Goal: Task Accomplishment & Management: Use online tool/utility

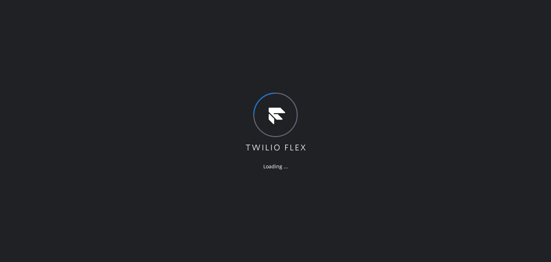
click at [119, 46] on div "Loading ..." at bounding box center [275, 131] width 551 height 262
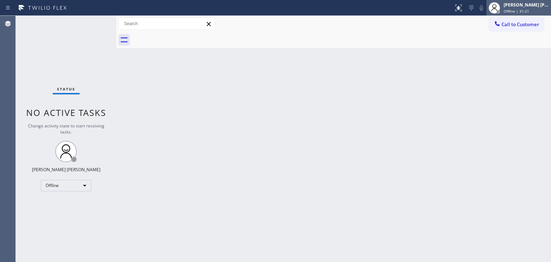
click at [529, 9] on span "Offline | 31:21" at bounding box center [515, 11] width 25 height 5
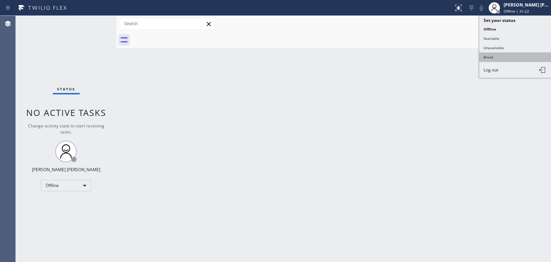
click at [506, 55] on button "Break" at bounding box center [515, 56] width 72 height 9
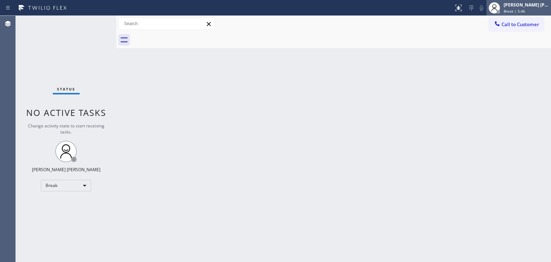
click at [525, 13] on span "Break | 5:46" at bounding box center [514, 11] width 22 height 5
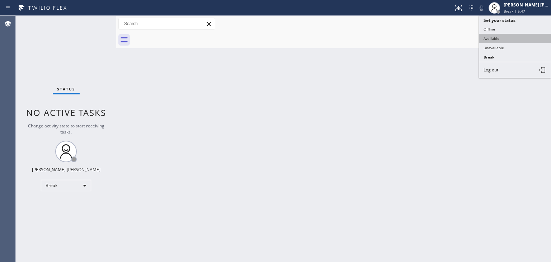
click at [503, 38] on button "Available" at bounding box center [515, 38] width 72 height 9
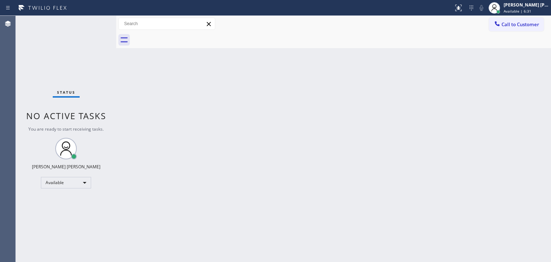
click at [95, 23] on div "Status No active tasks You are ready to start receiving tasks. [PERSON_NAME] [P…" at bounding box center [66, 139] width 100 height 246
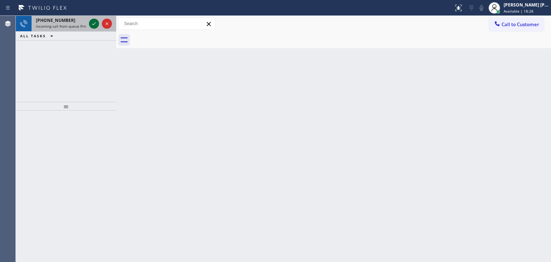
click at [97, 25] on icon at bounding box center [94, 23] width 9 height 9
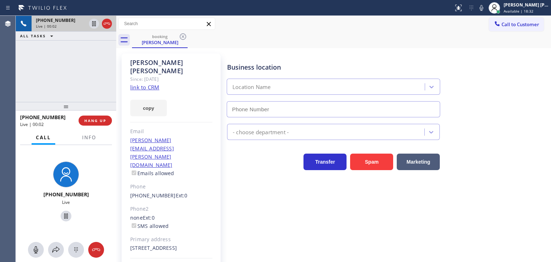
type input "[PHONE_NUMBER]"
click at [152, 84] on link "link to CRM" at bounding box center [144, 87] width 29 height 7
drag, startPoint x: 493, startPoint y: 10, endPoint x: 458, endPoint y: 9, distance: 35.1
click at [486, 10] on icon at bounding box center [481, 8] width 9 height 9
click at [95, 24] on icon at bounding box center [94, 23] width 9 height 9
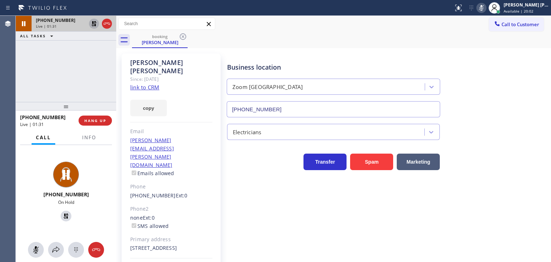
click at [486, 10] on icon at bounding box center [481, 8] width 9 height 9
click at [92, 23] on icon at bounding box center [94, 23] width 9 height 9
click at [63, 77] on div "[PHONE_NUMBER] Live | 01:51 ALL TASKS ALL TASKS ACTIVE TASKS TASKS IN WRAP UP" at bounding box center [66, 59] width 100 height 86
click at [483, 10] on icon at bounding box center [481, 8] width 4 height 6
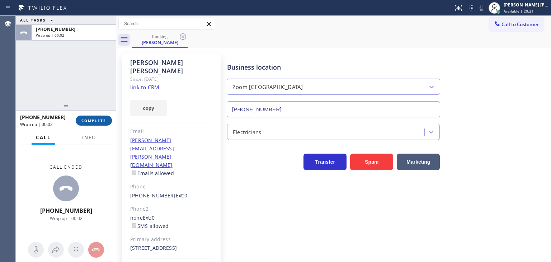
click at [95, 119] on span "COMPLETE" at bounding box center [93, 120] width 25 height 5
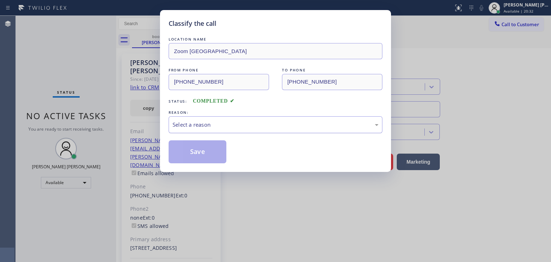
click at [193, 120] on div "Select a reason" at bounding box center [275, 124] width 206 height 8
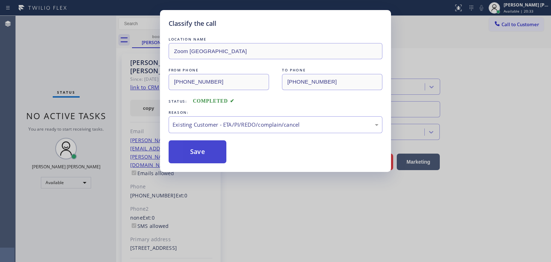
click at [194, 158] on button "Save" at bounding box center [198, 151] width 58 height 23
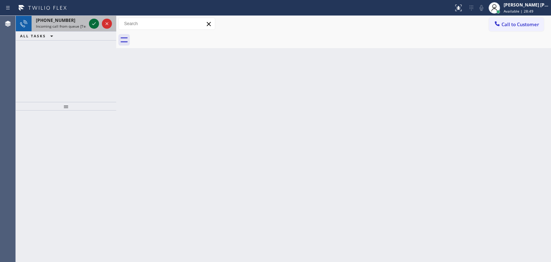
click at [91, 22] on icon at bounding box center [94, 23] width 9 height 9
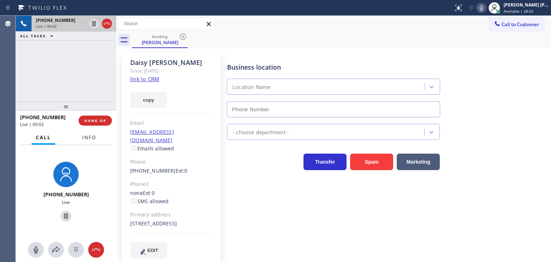
click at [89, 134] on span "Info" at bounding box center [89, 137] width 14 height 6
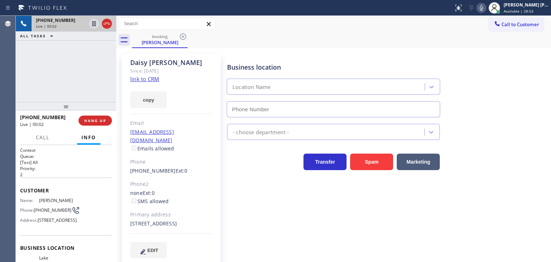
type input "[PHONE_NUMBER]"
click at [148, 79] on link "link to CRM" at bounding box center [144, 78] width 29 height 7
drag, startPoint x: 145, startPoint y: 225, endPoint x: 129, endPoint y: 217, distance: 17.5
click at [129, 217] on div "[PERSON_NAME] Since: [DATE] link to CRM copy Email [EMAIL_ADDRESS][DOMAIN_NAME]…" at bounding box center [171, 159] width 99 height 213
copy div "[STREET_ADDRESS]"
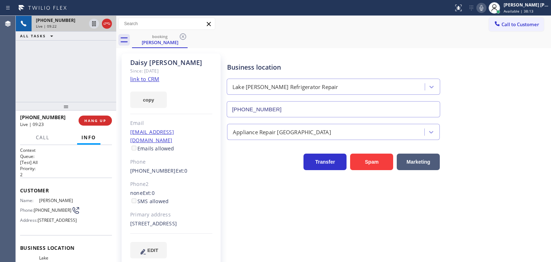
click at [486, 8] on icon at bounding box center [481, 8] width 9 height 9
click at [348, 29] on div "Call to Customer Outbound call Location Search location Your caller id phone nu…" at bounding box center [333, 24] width 435 height 13
click at [483, 8] on icon at bounding box center [481, 8] width 4 height 6
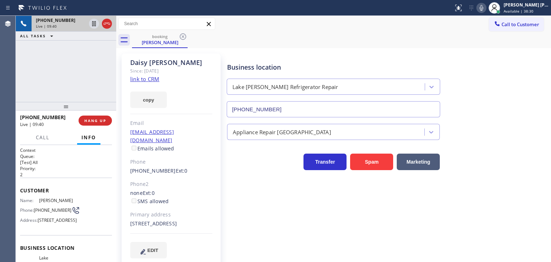
click at [483, 8] on icon at bounding box center [481, 8] width 4 height 6
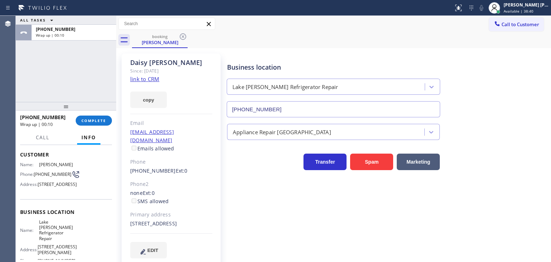
scroll to position [106, 0]
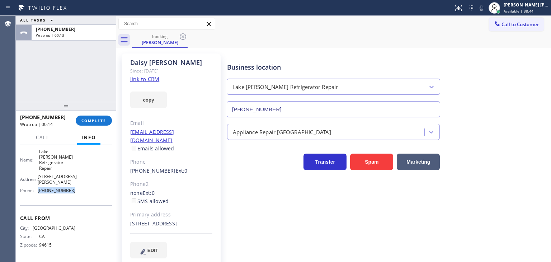
drag, startPoint x: 83, startPoint y: 190, endPoint x: 37, endPoint y: 192, distance: 46.0
click at [37, 192] on div "Name: [GEOGRAPHIC_DATA][PERSON_NAME] Refrigerator Repair Address: [STREET_ADDRE…" at bounding box center [66, 172] width 92 height 47
copy div "[PHONE_NUMBER]"
drag, startPoint x: 52, startPoint y: 173, endPoint x: 36, endPoint y: 160, distance: 20.4
click at [36, 160] on div "Name: Lake [PERSON_NAME] Refrigerator Repair" at bounding box center [47, 160] width 55 height 22
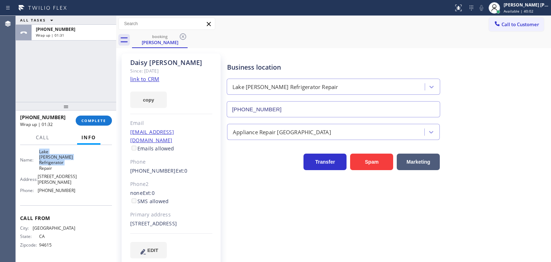
copy span "Lake [PERSON_NAME] Refrigerator Repair"
click at [79, 117] on button "COMPLETE" at bounding box center [94, 120] width 36 height 10
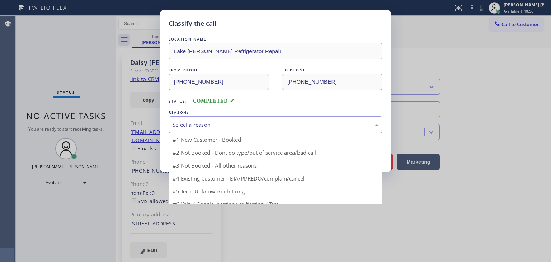
click at [204, 124] on div "Select a reason" at bounding box center [275, 124] width 206 height 8
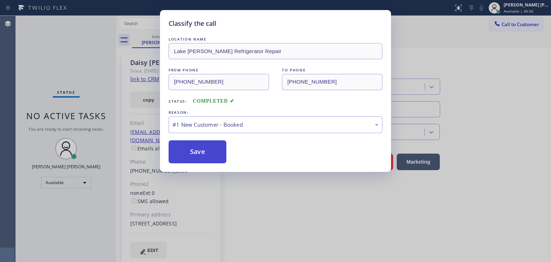
click at [200, 151] on button "Save" at bounding box center [198, 151] width 58 height 23
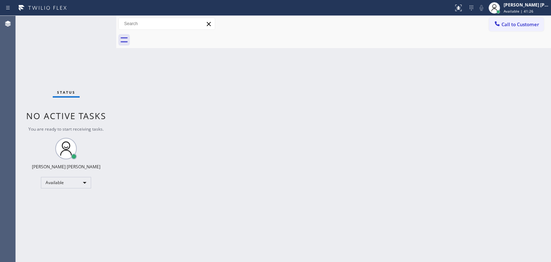
click at [93, 23] on div "Status No active tasks You are ready to start receiving tasks. [PERSON_NAME] [P…" at bounding box center [66, 139] width 100 height 246
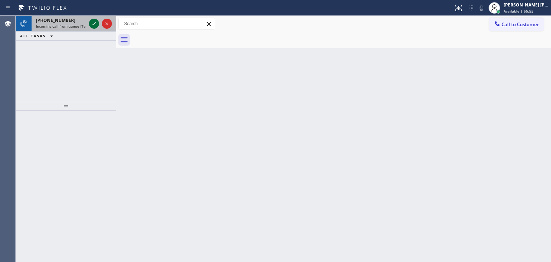
click at [94, 22] on icon at bounding box center [94, 23] width 9 height 9
click at [93, 22] on icon at bounding box center [94, 23] width 9 height 9
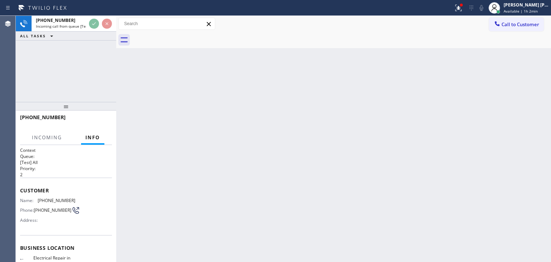
scroll to position [36, 0]
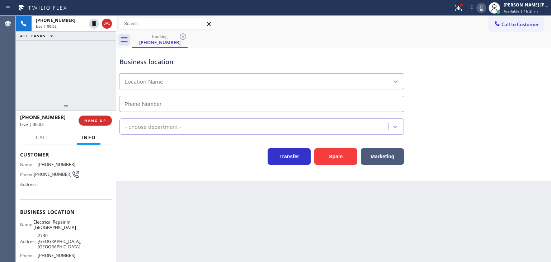
type input "[PHONE_NUMBER]"
drag, startPoint x: 524, startPoint y: 158, endPoint x: 522, endPoint y: 135, distance: 22.7
click at [524, 158] on div "Transfer Spam Marketing" at bounding box center [333, 153] width 431 height 23
click at [486, 4] on icon at bounding box center [481, 8] width 9 height 9
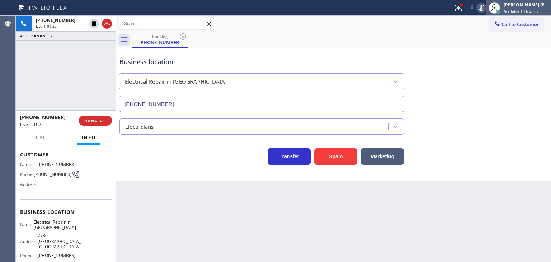
drag, startPoint x: 535, startPoint y: 12, endPoint x: 525, endPoint y: 16, distance: 10.6
click at [535, 11] on span "Available | 1h 3min" at bounding box center [520, 11] width 34 height 5
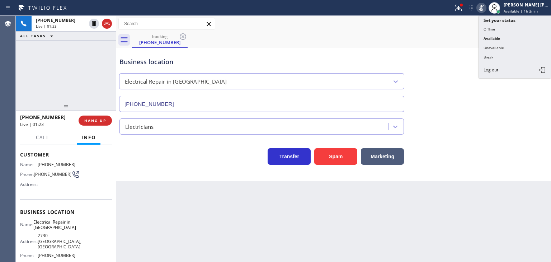
drag, startPoint x: 504, startPoint y: 46, endPoint x: 304, endPoint y: 48, distance: 199.7
click at [503, 47] on button "Unavailable" at bounding box center [515, 47] width 72 height 9
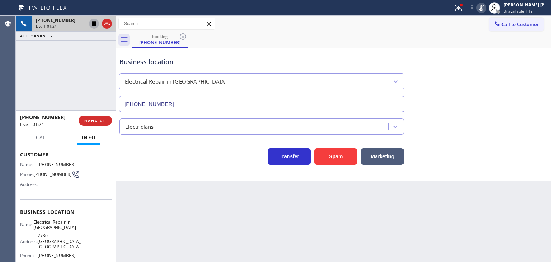
click at [92, 22] on icon at bounding box center [94, 23] width 9 height 9
click at [486, 11] on icon at bounding box center [481, 8] width 9 height 9
click at [93, 25] on icon at bounding box center [93, 23] width 5 height 5
drag, startPoint x: 66, startPoint y: 116, endPoint x: 26, endPoint y: 116, distance: 40.2
click at [26, 116] on div "[PHONE_NUMBER]" at bounding box center [46, 117] width 53 height 7
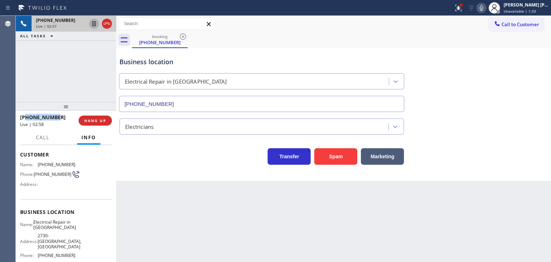
copy span "9492467012"
drag, startPoint x: 69, startPoint y: 67, endPoint x: 78, endPoint y: 83, distance: 18.6
click at [69, 67] on div "[PHONE_NUMBER] Live | 05:09 ALL TASKS ALL TASKS ACTIVE TASKS TASKS IN WRAP UP" at bounding box center [66, 59] width 100 height 86
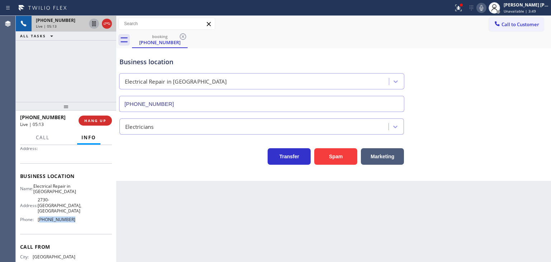
drag, startPoint x: 75, startPoint y: 226, endPoint x: 39, endPoint y: 224, distance: 36.6
click at [39, 224] on div "Name: Electrical Repair in [GEOGRAPHIC_DATA] Address: [STREET_ADDRESS] Phone: […" at bounding box center [66, 204] width 92 height 42
copy span "949) 979-5108"
click at [486, 7] on icon at bounding box center [481, 8] width 9 height 9
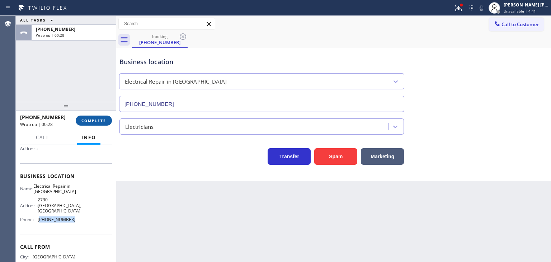
click at [104, 120] on span "COMPLETE" at bounding box center [93, 120] width 25 height 5
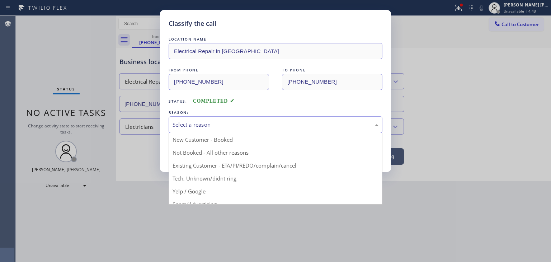
click at [185, 122] on div "Select a reason" at bounding box center [275, 124] width 206 height 8
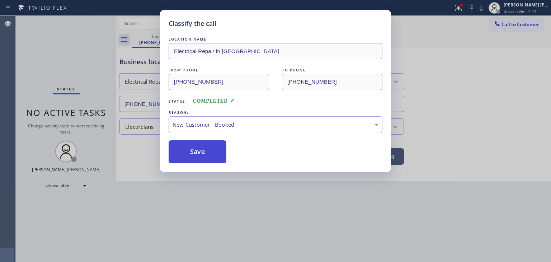
click at [194, 150] on button "Save" at bounding box center [198, 151] width 58 height 23
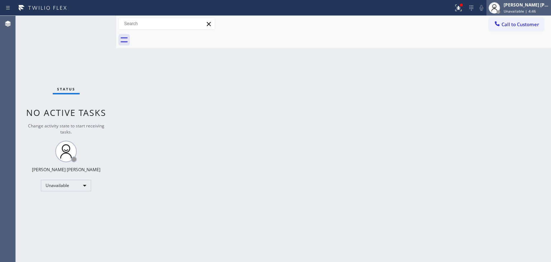
click at [527, 9] on span "Unavailable | 4:46" at bounding box center [519, 11] width 32 height 5
click at [537, 8] on div "[PERSON_NAME] [PERSON_NAME]" at bounding box center [525, 5] width 45 height 6
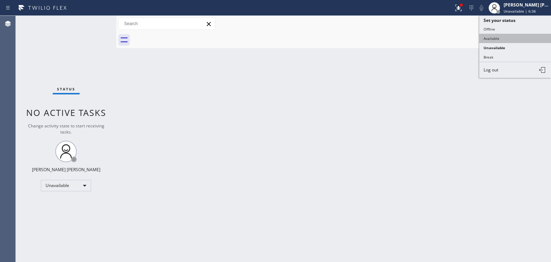
click at [503, 34] on button "Available" at bounding box center [515, 38] width 72 height 9
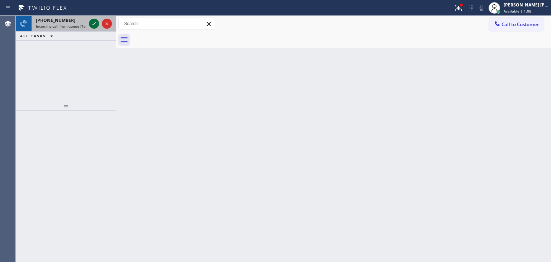
click at [93, 24] on icon at bounding box center [94, 23] width 4 height 3
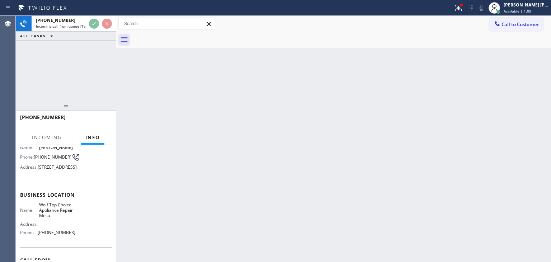
scroll to position [72, 0]
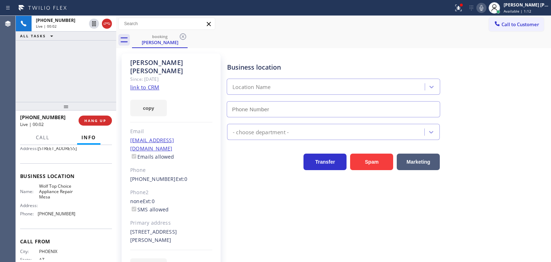
type input "[PHONE_NUMBER]"
click at [144, 84] on link "link to CRM" at bounding box center [144, 87] width 29 height 7
click at [483, 10] on icon at bounding box center [481, 8] width 4 height 6
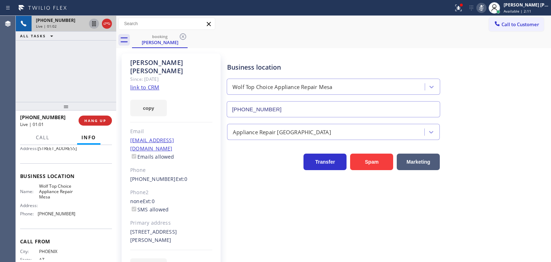
click at [90, 23] on icon at bounding box center [94, 23] width 9 height 9
click at [92, 23] on icon at bounding box center [94, 23] width 9 height 9
click at [486, 6] on icon at bounding box center [481, 8] width 9 height 9
click at [95, 22] on icon at bounding box center [93, 23] width 5 height 5
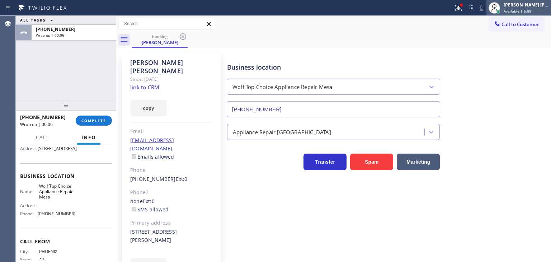
click at [529, 5] on div "[PERSON_NAME] [PERSON_NAME]" at bounding box center [525, 5] width 45 height 6
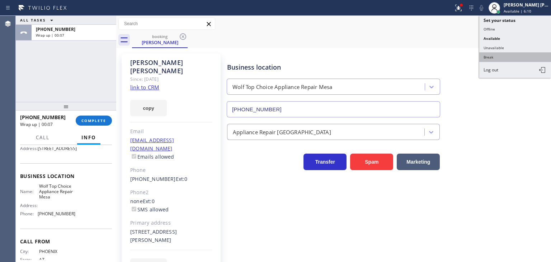
click at [504, 54] on button "Break" at bounding box center [515, 56] width 72 height 9
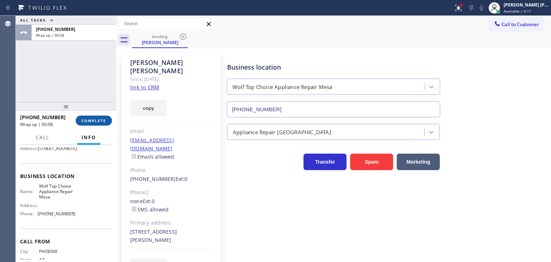
click at [85, 124] on button "COMPLETE" at bounding box center [94, 120] width 36 height 10
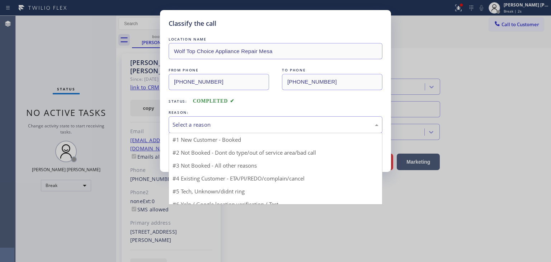
click at [208, 124] on div "Select a reason" at bounding box center [275, 124] width 206 height 8
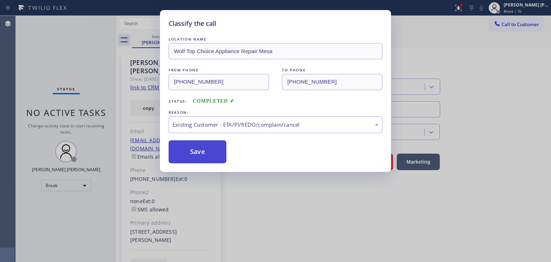
click at [196, 152] on button "Save" at bounding box center [198, 151] width 58 height 23
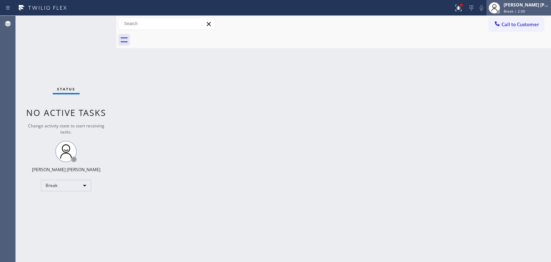
click at [537, 9] on div "Break | 2:50" at bounding box center [525, 11] width 45 height 5
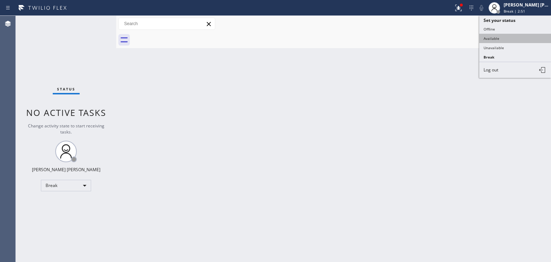
click at [511, 36] on button "Available" at bounding box center [515, 38] width 72 height 9
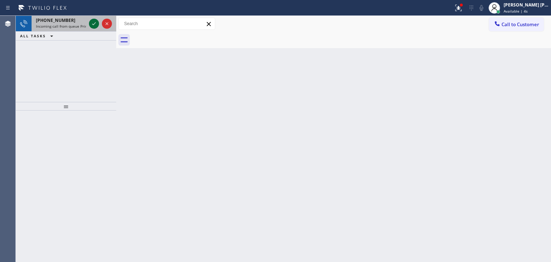
click at [95, 24] on icon at bounding box center [94, 23] width 9 height 9
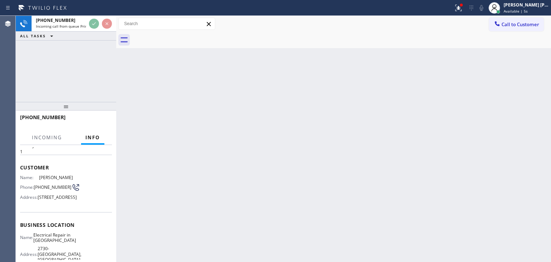
scroll to position [36, 0]
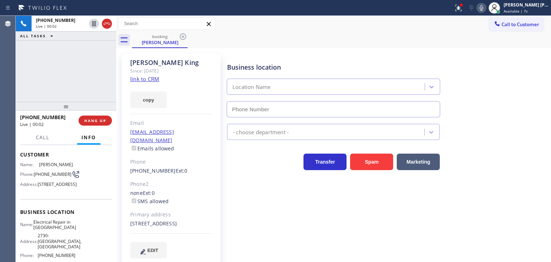
type input "[PHONE_NUMBER]"
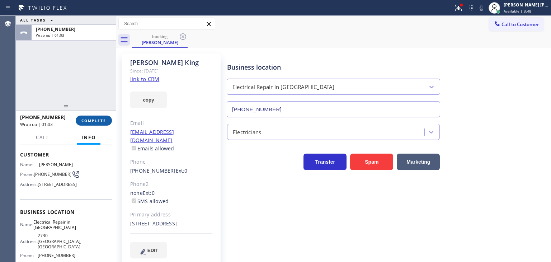
click at [92, 117] on button "COMPLETE" at bounding box center [94, 120] width 36 height 10
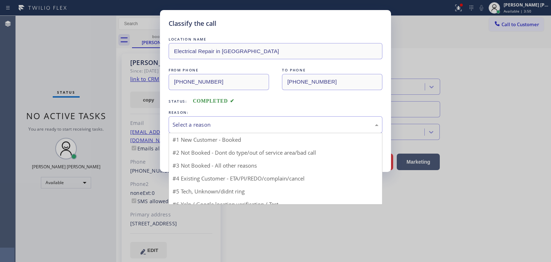
click at [218, 122] on div "Select a reason" at bounding box center [275, 124] width 206 height 8
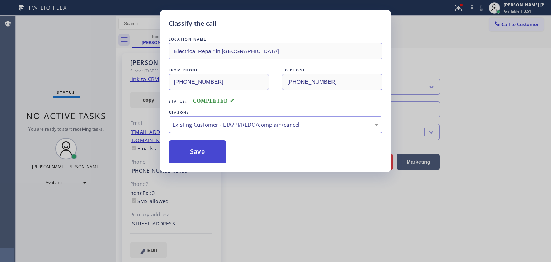
click at [206, 157] on button "Save" at bounding box center [198, 151] width 58 height 23
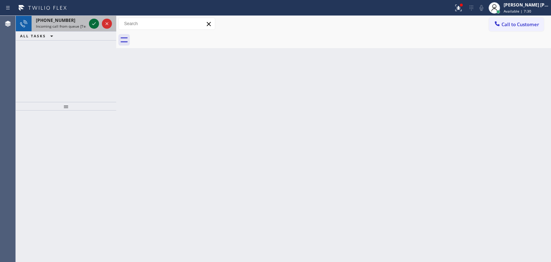
click at [97, 22] on icon at bounding box center [94, 23] width 9 height 9
click at [95, 26] on icon at bounding box center [94, 23] width 9 height 9
click at [93, 23] on icon at bounding box center [94, 23] width 9 height 9
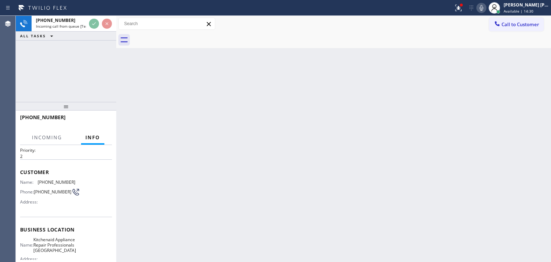
scroll to position [36, 0]
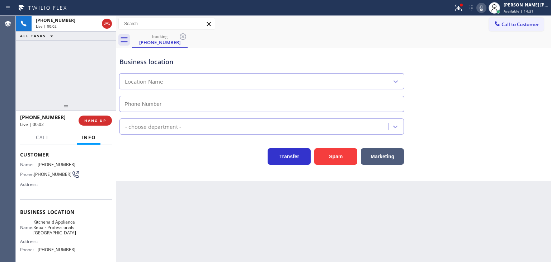
type input "[PHONE_NUMBER]"
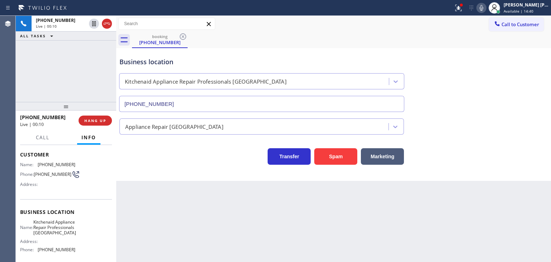
click at [486, 10] on icon at bounding box center [481, 8] width 9 height 9
click at [486, 8] on icon at bounding box center [481, 8] width 9 height 9
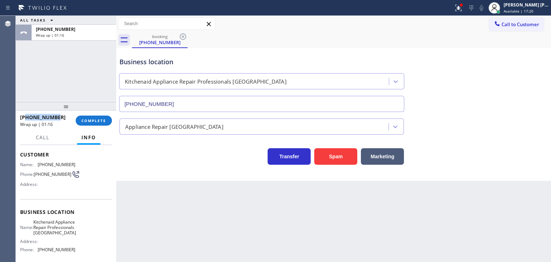
drag, startPoint x: 63, startPoint y: 119, endPoint x: 25, endPoint y: 117, distance: 37.4
click at [25, 117] on div "[PHONE_NUMBER]" at bounding box center [45, 117] width 51 height 7
copy span "8179649313"
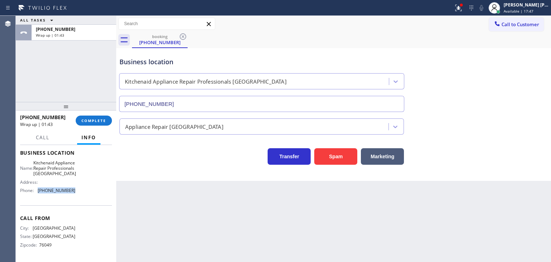
drag, startPoint x: 74, startPoint y: 192, endPoint x: 38, endPoint y: 191, distance: 35.9
click at [38, 191] on div "Name: Kitchenaid Appliance Repair Professionals [GEOGRAPHIC_DATA] Address: Phon…" at bounding box center [66, 178] width 92 height 36
copy span "[PHONE_NUMBER]"
click at [96, 122] on span "COMPLETE" at bounding box center [93, 120] width 25 height 5
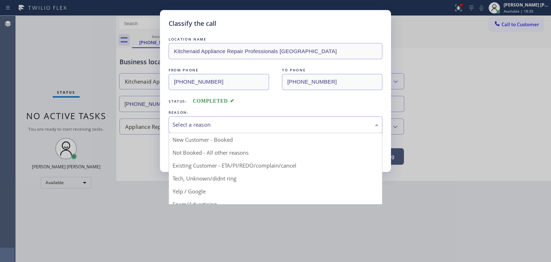
drag, startPoint x: 174, startPoint y: 121, endPoint x: 176, endPoint y: 124, distance: 4.1
click at [174, 121] on div "Select a reason" at bounding box center [275, 124] width 206 height 8
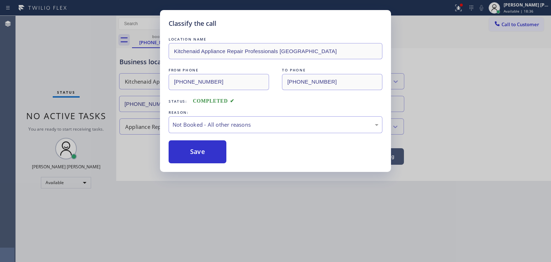
click at [190, 150] on button "Save" at bounding box center [198, 151] width 58 height 23
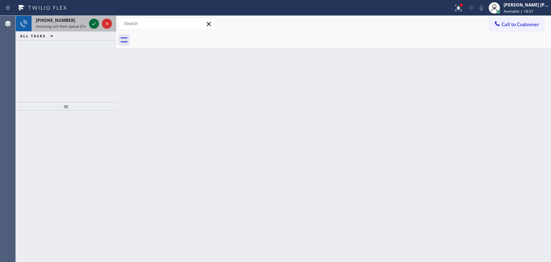
click at [92, 23] on icon at bounding box center [94, 23] width 9 height 9
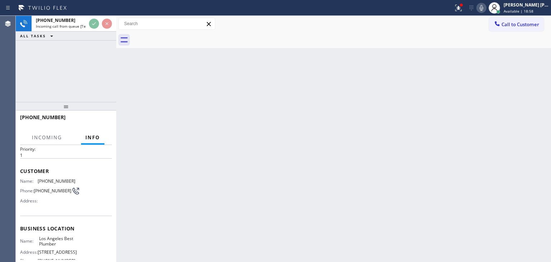
scroll to position [36, 0]
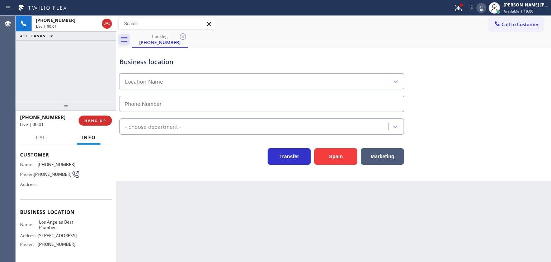
type input "[PHONE_NUMBER]"
click at [463, 8] on icon at bounding box center [458, 8] width 9 height 9
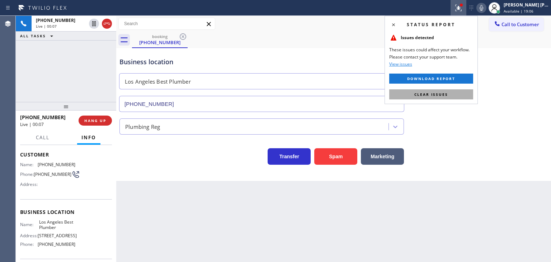
click at [441, 92] on span "Clear issues" at bounding box center [431, 94] width 34 height 5
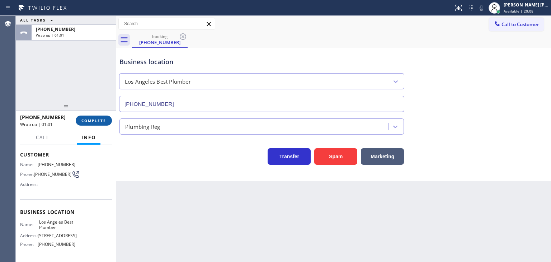
click at [97, 122] on span "COMPLETE" at bounding box center [93, 120] width 25 height 5
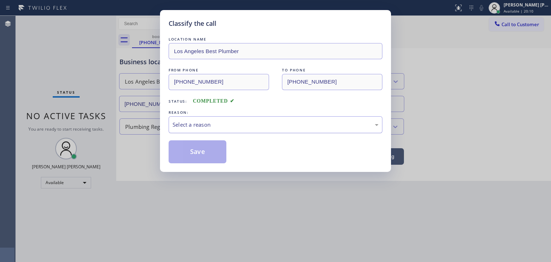
click at [205, 123] on div "Select a reason" at bounding box center [275, 124] width 206 height 8
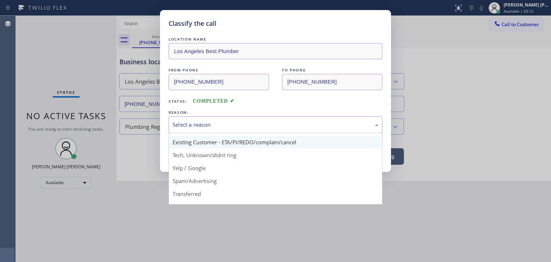
scroll to position [36, 0]
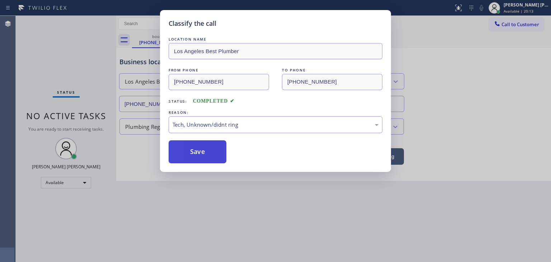
click at [205, 145] on button "Save" at bounding box center [198, 151] width 58 height 23
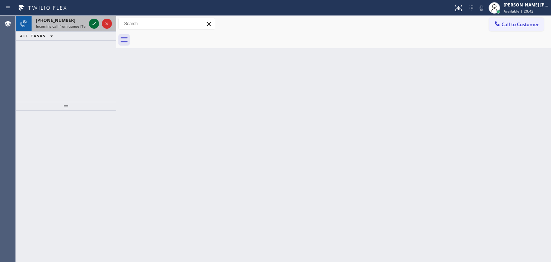
click at [96, 24] on icon at bounding box center [94, 23] width 9 height 9
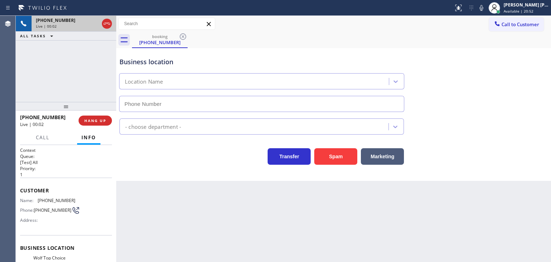
type input "[PHONE_NUMBER]"
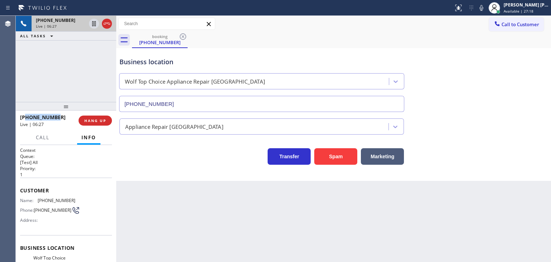
drag, startPoint x: 66, startPoint y: 118, endPoint x: 27, endPoint y: 117, distance: 39.1
click at [27, 117] on div "[PHONE_NUMBER]" at bounding box center [46, 117] width 53 height 7
copy span "2097126084"
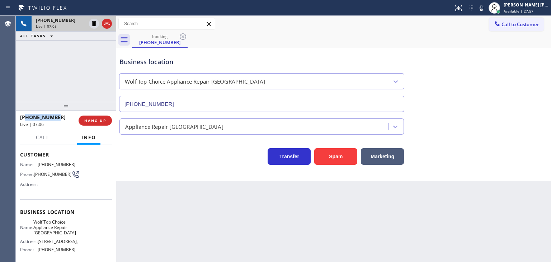
scroll to position [72, 0]
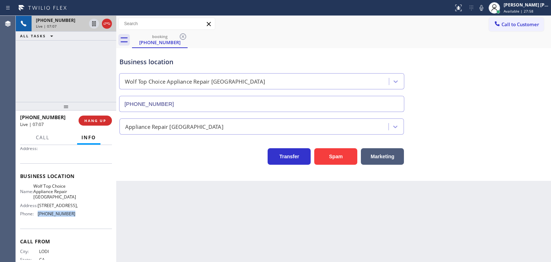
drag, startPoint x: 77, startPoint y: 219, endPoint x: 34, endPoint y: 219, distance: 43.7
click at [34, 219] on div "Name: Wolf Top Choice Appliance Repair [GEOGRAPHIC_DATA] Address: [STREET_ADDRE…" at bounding box center [66, 201] width 92 height 36
copy div "[PHONE_NUMBER]"
click at [534, 107] on div "Business location Wolf Top Choice Appliance Repair [GEOGRAPHIC_DATA] [PHONE_NUM…" at bounding box center [333, 79] width 431 height 65
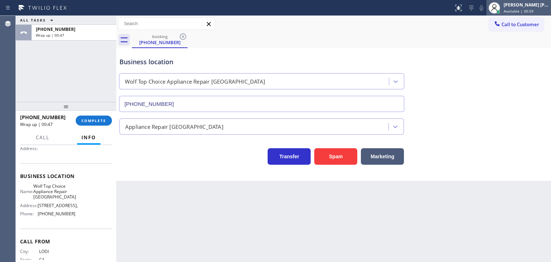
drag, startPoint x: 543, startPoint y: 5, endPoint x: 528, endPoint y: 9, distance: 15.3
click at [542, 5] on div "[PERSON_NAME] [PERSON_NAME]" at bounding box center [525, 5] width 45 height 6
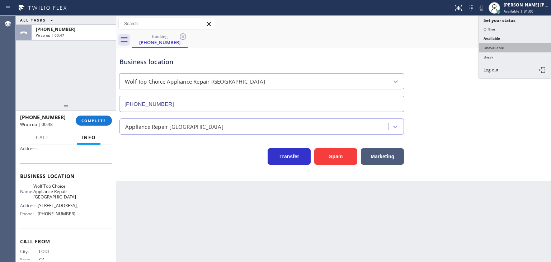
click at [493, 49] on button "Unavailable" at bounding box center [515, 47] width 72 height 9
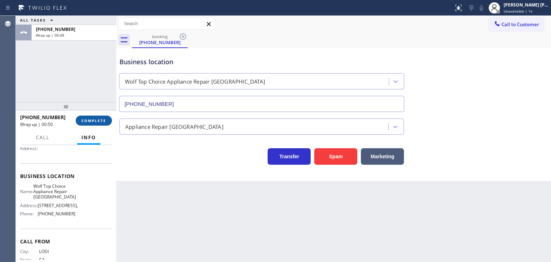
click at [103, 120] on span "COMPLETE" at bounding box center [93, 120] width 25 height 5
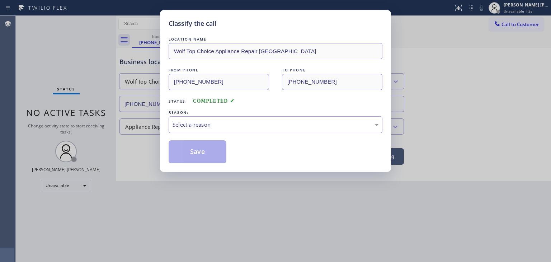
click at [205, 134] on div "LOCATION NAME Wolf Top Choice Appliance Repair [GEOGRAPHIC_DATA] FROM PHONE [PH…" at bounding box center [276, 99] width 214 height 128
click at [204, 124] on div "Select a reason" at bounding box center [275, 124] width 206 height 8
click at [197, 145] on button "Save" at bounding box center [198, 151] width 58 height 23
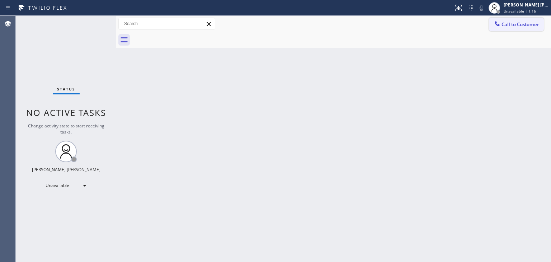
click at [529, 24] on span "Call to Customer" at bounding box center [520, 24] width 38 height 6
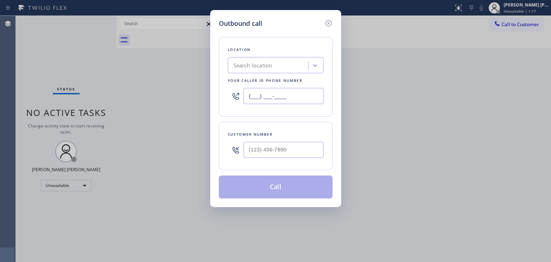
click at [290, 98] on input "(___) ___-____" at bounding box center [283, 96] width 80 height 16
paste input "510) 851-8664"
type input "[PHONE_NUMBER]"
type input "(___) ___-____"
paste input "209) 712-608"
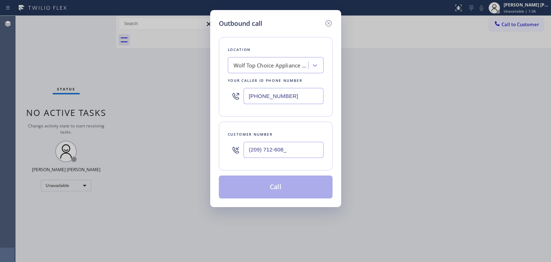
click at [317, 152] on input "(209) 712-608_" at bounding box center [283, 150] width 80 height 16
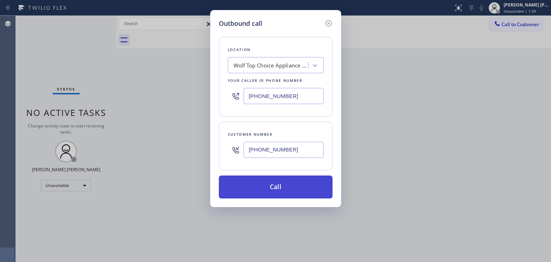
type input "[PHONE_NUMBER]"
click at [294, 182] on button "Call" at bounding box center [276, 186] width 114 height 23
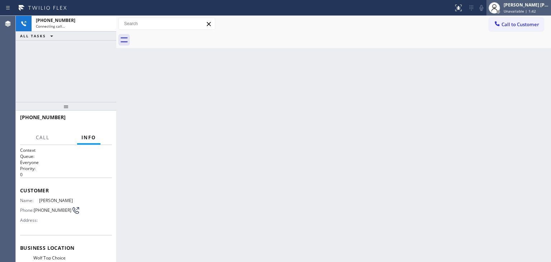
click at [536, 9] on span "Unavailable | 1:42" at bounding box center [519, 11] width 32 height 5
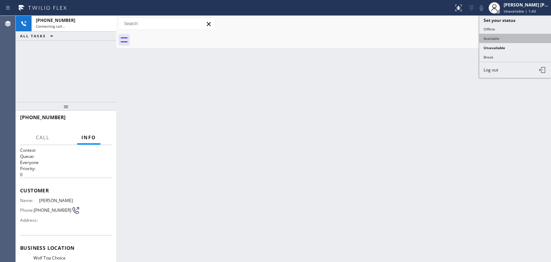
click at [519, 35] on button "Available" at bounding box center [515, 38] width 72 height 9
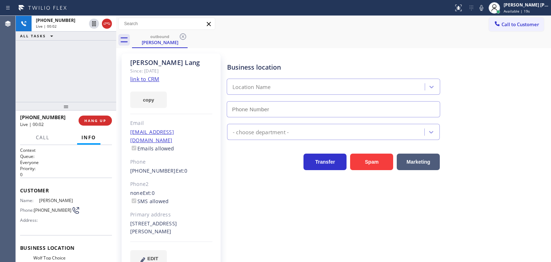
type input "[PHONE_NUMBER]"
click at [486, 9] on icon at bounding box center [481, 8] width 9 height 9
click at [483, 9] on icon at bounding box center [481, 8] width 4 height 6
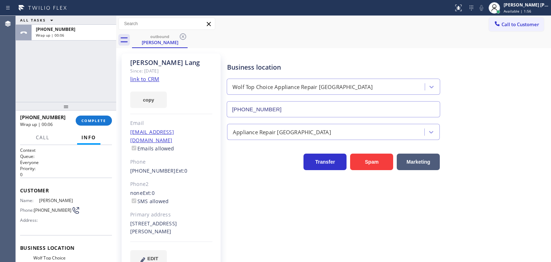
click at [148, 78] on link "link to CRM" at bounding box center [144, 78] width 29 height 7
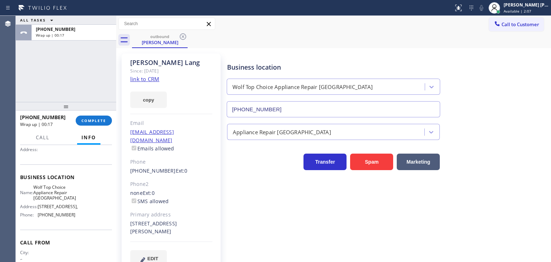
scroll to position [72, 0]
drag, startPoint x: 73, startPoint y: 219, endPoint x: 37, endPoint y: 221, distance: 36.3
click at [37, 219] on div "Name: Wolf Top Choice Appliance Repair [GEOGRAPHIC_DATA] Address: [STREET_ADDRE…" at bounding box center [66, 201] width 92 height 36
copy div "[PHONE_NUMBER]"
drag, startPoint x: 71, startPoint y: 198, endPoint x: 37, endPoint y: 185, distance: 36.4
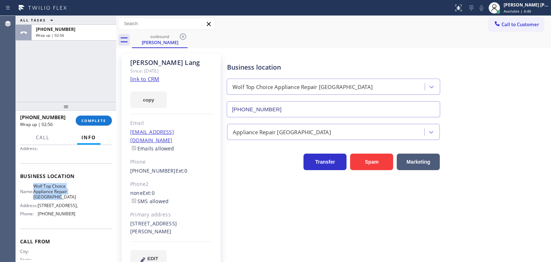
click at [37, 185] on div "Name: Wolf Top Choice Appliance Repair [GEOGRAPHIC_DATA]" at bounding box center [47, 191] width 55 height 16
click at [518, 8] on div "[PERSON_NAME] [PERSON_NAME] Available | 4:50" at bounding box center [526, 7] width 49 height 13
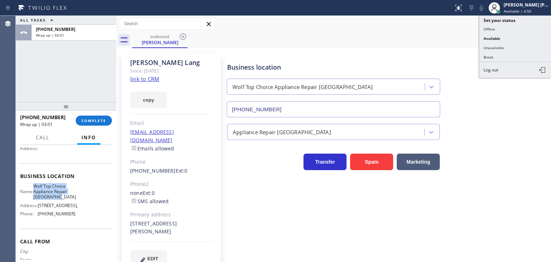
drag, startPoint x: 505, startPoint y: 45, endPoint x: 357, endPoint y: 60, distance: 148.5
click at [502, 45] on button "Unavailable" at bounding box center [515, 47] width 72 height 9
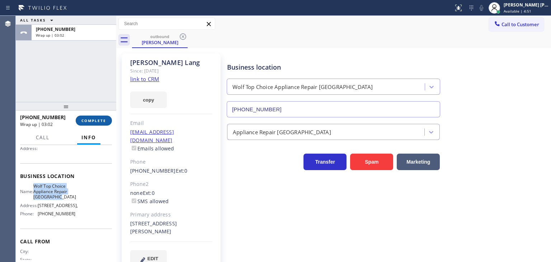
click at [94, 124] on button "COMPLETE" at bounding box center [94, 120] width 36 height 10
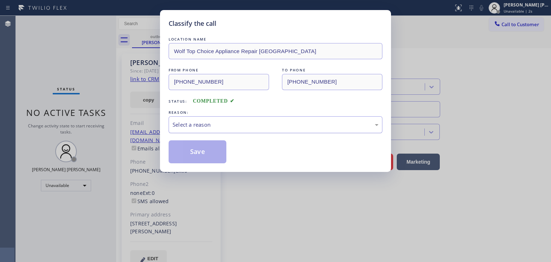
click at [177, 125] on div "Select a reason" at bounding box center [275, 124] width 206 height 8
click at [191, 147] on button "Save" at bounding box center [198, 151] width 58 height 23
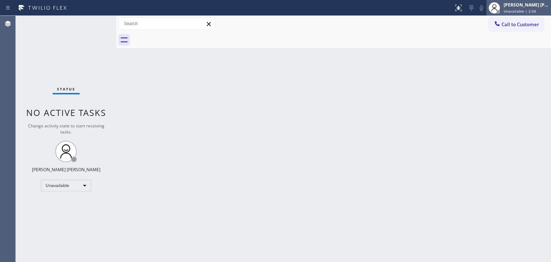
click at [535, 6] on div "[PERSON_NAME] [PERSON_NAME]" at bounding box center [525, 5] width 45 height 6
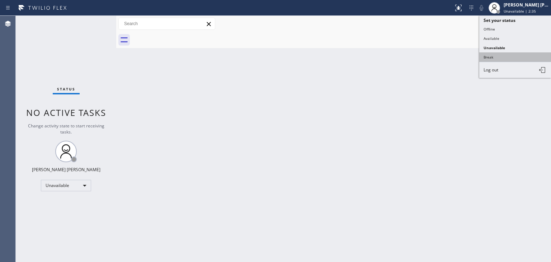
click at [516, 56] on button "Break" at bounding box center [515, 56] width 72 height 9
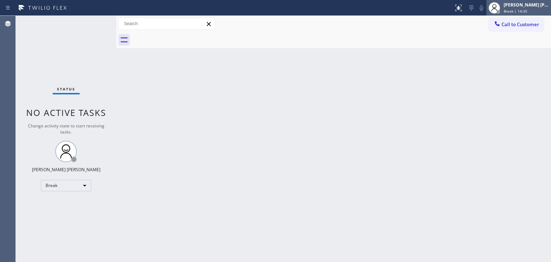
click at [527, 9] on span "Break | 14:35" at bounding box center [515, 11] width 24 height 5
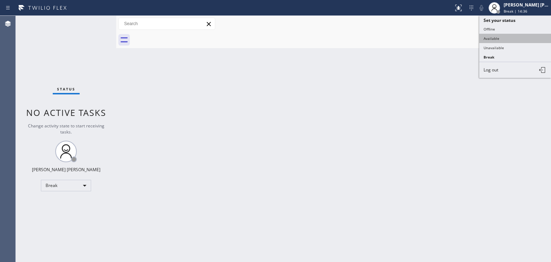
click at [509, 38] on button "Available" at bounding box center [515, 38] width 72 height 9
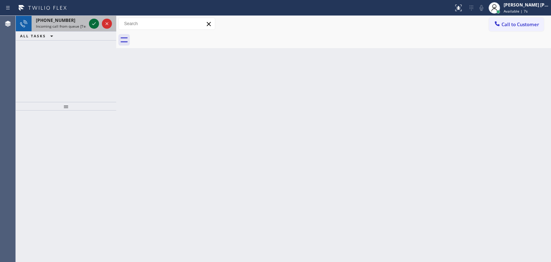
click at [92, 24] on icon at bounding box center [94, 23] width 9 height 9
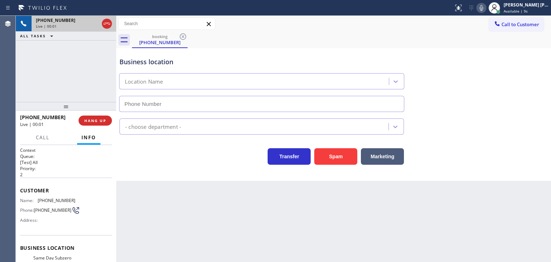
type input "[PHONE_NUMBER]"
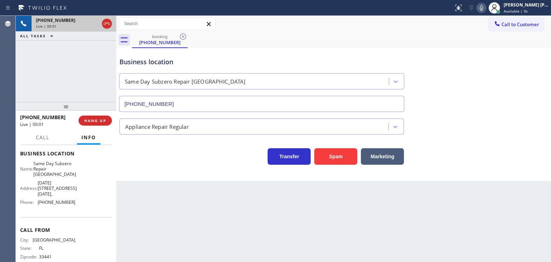
scroll to position [108, 0]
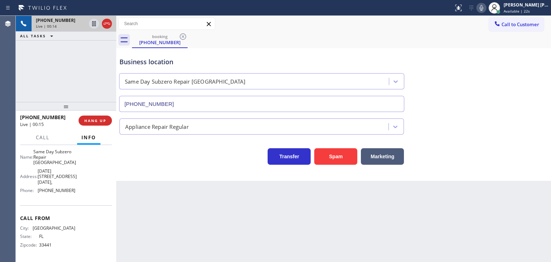
click at [486, 10] on icon at bounding box center [481, 8] width 9 height 9
click at [486, 8] on icon at bounding box center [481, 8] width 9 height 9
drag, startPoint x: 76, startPoint y: 192, endPoint x: 68, endPoint y: 195, distance: 7.9
click at [68, 195] on div "Name: Same Day Subzero Repair North Lauderdale Address: [DATE][STREET_ADDRESS][…" at bounding box center [66, 172] width 92 height 47
drag, startPoint x: 75, startPoint y: 195, endPoint x: 38, endPoint y: 196, distance: 37.3
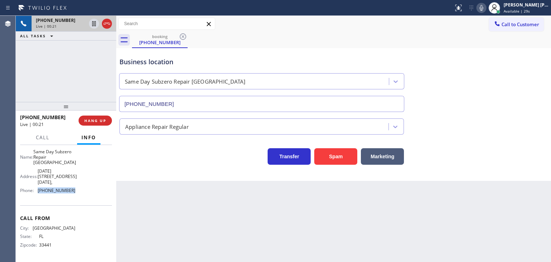
click at [38, 196] on div "Name: Same Day Subzero Repair North Lauderdale Address: [DATE][STREET_ADDRESS][…" at bounding box center [66, 172] width 92 height 47
drag, startPoint x: 519, startPoint y: 26, endPoint x: 418, endPoint y: 29, distance: 101.5
click at [519, 26] on span "Call to Customer" at bounding box center [520, 24] width 38 height 6
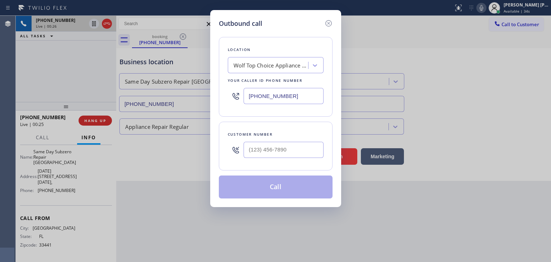
drag, startPoint x: 308, startPoint y: 93, endPoint x: 241, endPoint y: 101, distance: 67.8
click at [241, 101] on div "[PHONE_NUMBER]" at bounding box center [276, 95] width 96 height 23
paste input "954) 807-2124"
type input "[PHONE_NUMBER]"
click at [327, 22] on icon at bounding box center [328, 23] width 9 height 9
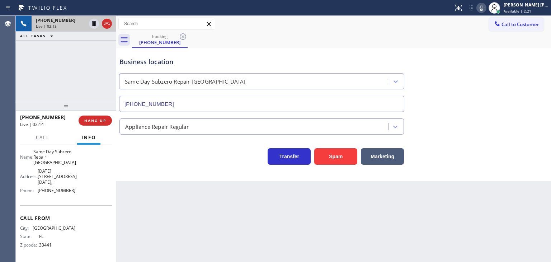
click at [528, 72] on div "Business location Same Day Subzero Repair [GEOGRAPHIC_DATA] [PHONE_NUMBER]" at bounding box center [333, 79] width 431 height 65
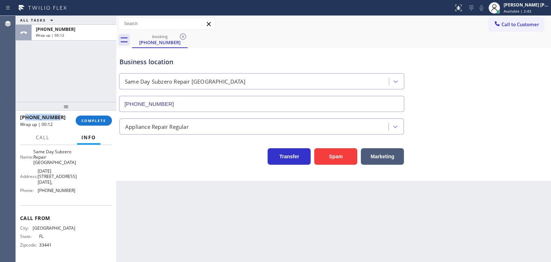
drag, startPoint x: 64, startPoint y: 115, endPoint x: 25, endPoint y: 118, distance: 38.5
click at [25, 118] on div "[PHONE_NUMBER]" at bounding box center [45, 117] width 51 height 7
drag, startPoint x: 81, startPoint y: 183, endPoint x: 37, endPoint y: 184, distance: 44.1
click at [37, 184] on div "Name: Same Day Subzero Repair North Lauderdale Address: [DATE][STREET_ADDRESS][…" at bounding box center [66, 172] width 92 height 47
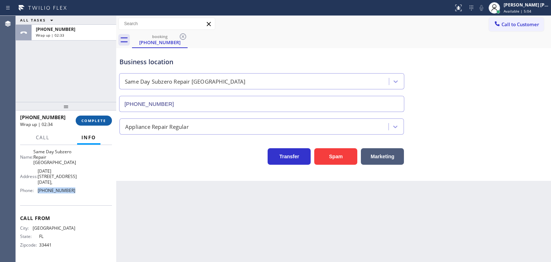
click at [94, 119] on span "COMPLETE" at bounding box center [93, 120] width 25 height 5
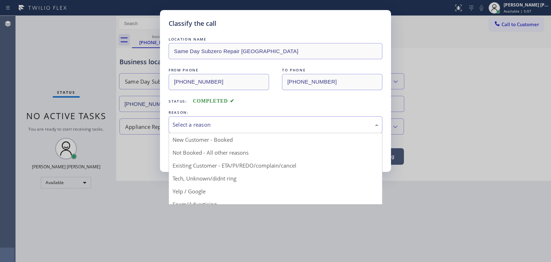
click at [198, 123] on div "Select a reason" at bounding box center [275, 124] width 206 height 8
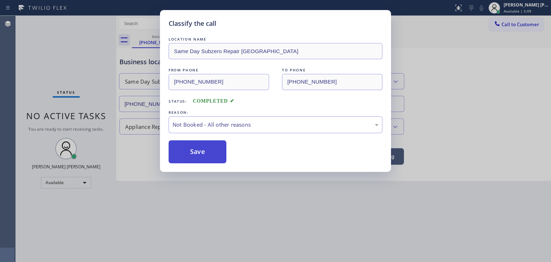
click at [203, 156] on button "Save" at bounding box center [198, 151] width 58 height 23
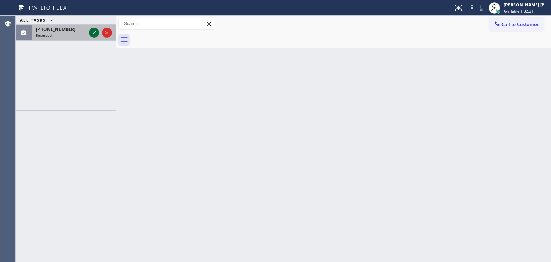
click at [96, 35] on icon at bounding box center [94, 32] width 9 height 9
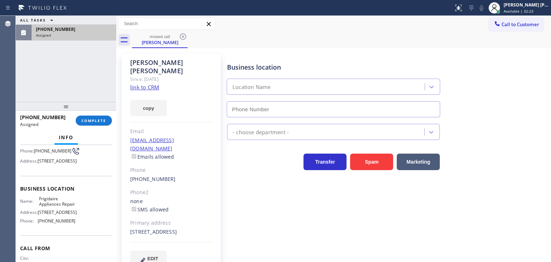
scroll to position [72, 0]
type input "[PHONE_NUMBER]"
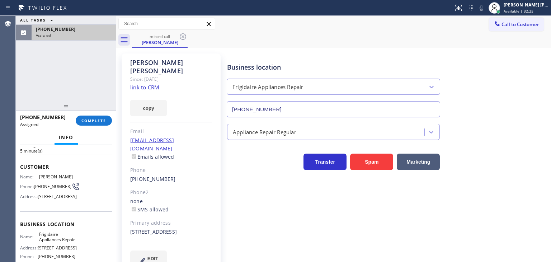
scroll to position [36, 0]
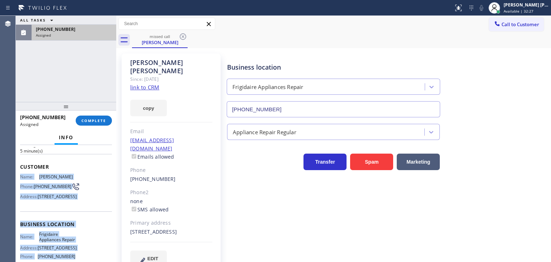
drag, startPoint x: 83, startPoint y: 246, endPoint x: 17, endPoint y: 174, distance: 97.4
click at [17, 174] on div "Context Queue: Appliance Repair Priority: 0 Task Age: [DEMOGRAPHIC_DATA] minute…" at bounding box center [66, 203] width 100 height 117
click at [100, 118] on button "COMPLETE" at bounding box center [94, 120] width 36 height 10
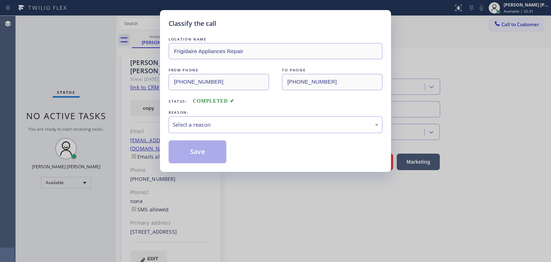
click at [183, 115] on div "REASON:" at bounding box center [276, 113] width 214 height 8
click at [201, 127] on div "Select a reason" at bounding box center [275, 124] width 206 height 8
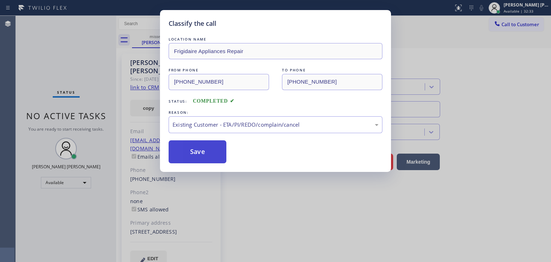
click at [205, 156] on button "Save" at bounding box center [198, 151] width 58 height 23
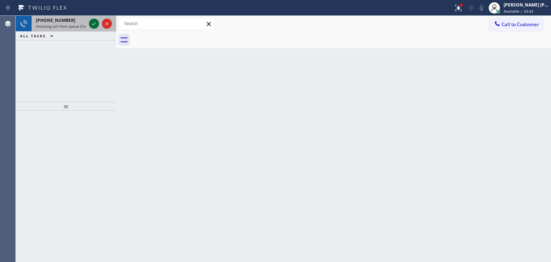
click at [96, 27] on icon at bounding box center [94, 23] width 9 height 9
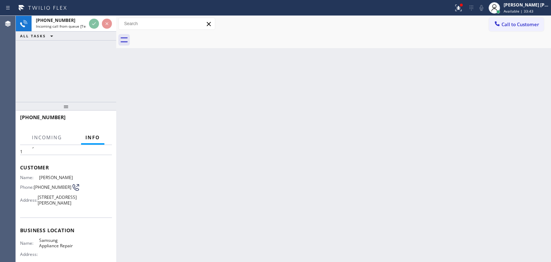
scroll to position [36, 0]
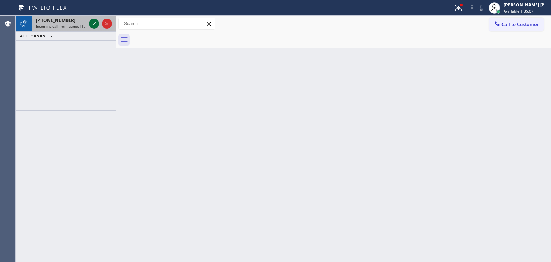
click at [95, 25] on icon at bounding box center [94, 23] width 9 height 9
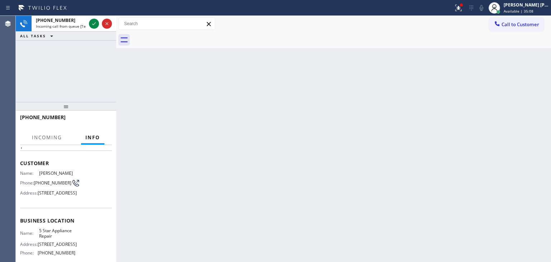
scroll to position [72, 0]
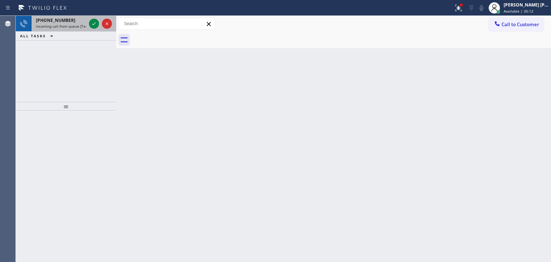
click at [99, 28] on div at bounding box center [100, 24] width 26 height 16
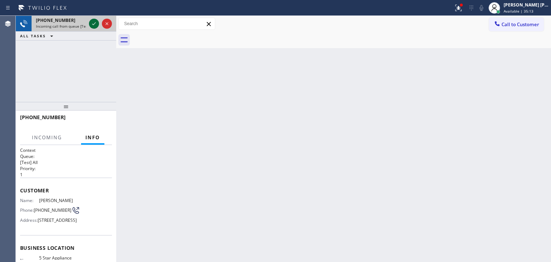
click at [94, 22] on icon at bounding box center [94, 23] width 9 height 9
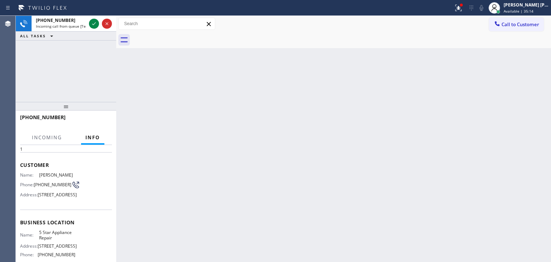
scroll to position [72, 0]
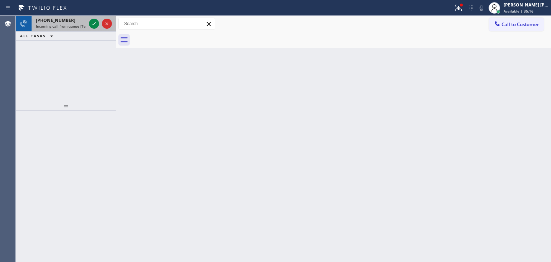
click at [98, 28] on div at bounding box center [100, 24] width 26 height 16
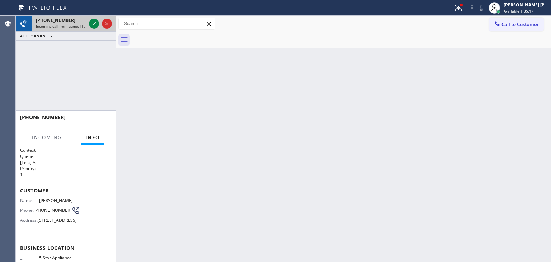
click at [98, 28] on div at bounding box center [100, 24] width 26 height 16
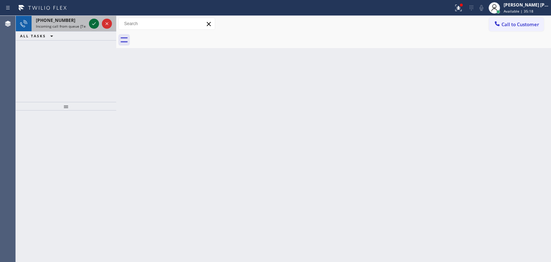
click at [92, 20] on icon at bounding box center [94, 23] width 9 height 9
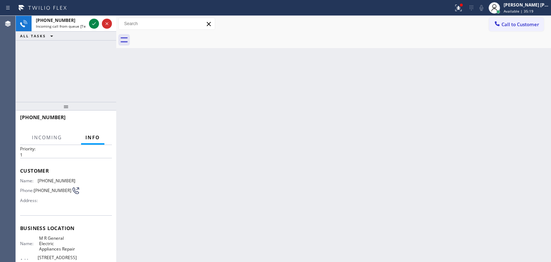
scroll to position [65, 0]
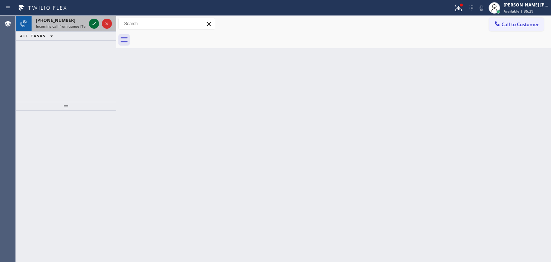
click at [93, 24] on icon at bounding box center [94, 23] width 4 height 3
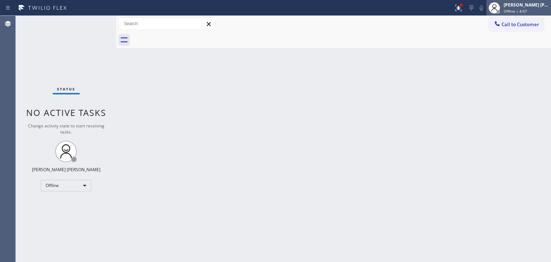
click at [538, 6] on div "[PERSON_NAME] [PERSON_NAME]" at bounding box center [525, 5] width 45 height 6
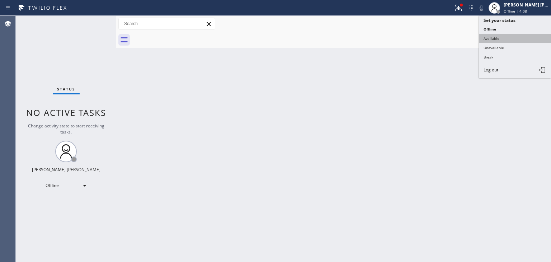
click at [506, 35] on button "Available" at bounding box center [515, 38] width 72 height 9
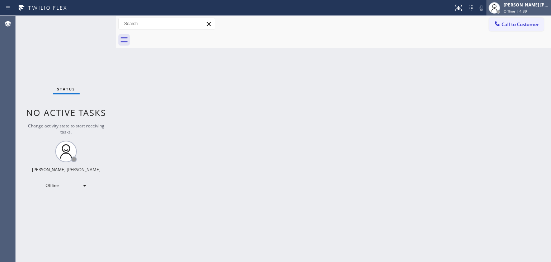
click at [522, 6] on div "Edel John Suson" at bounding box center [525, 5] width 45 height 6
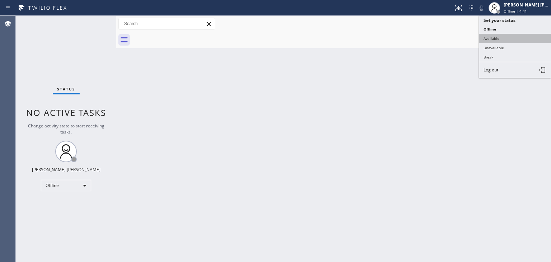
click at [498, 39] on button "Available" at bounding box center [515, 38] width 72 height 9
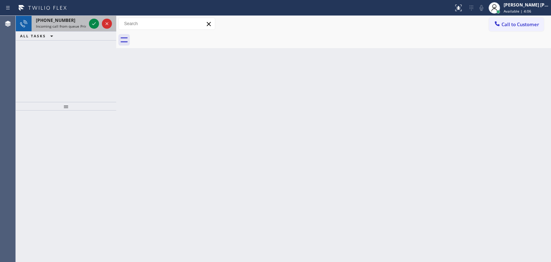
click at [100, 29] on div at bounding box center [100, 24] width 26 height 16
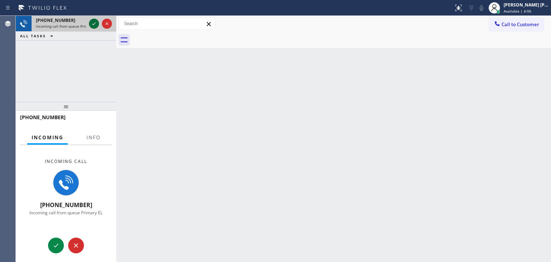
click at [93, 23] on icon at bounding box center [94, 23] width 9 height 9
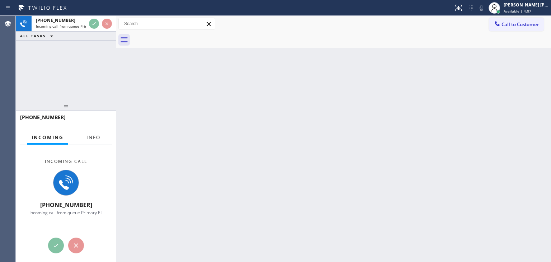
click at [94, 139] on span "Info" at bounding box center [93, 137] width 14 height 6
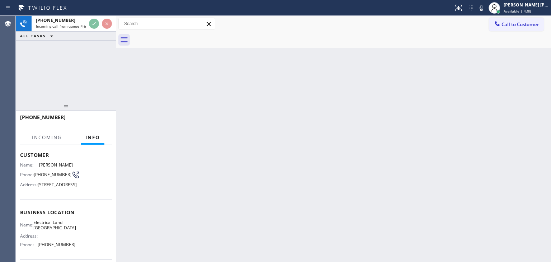
scroll to position [36, 0]
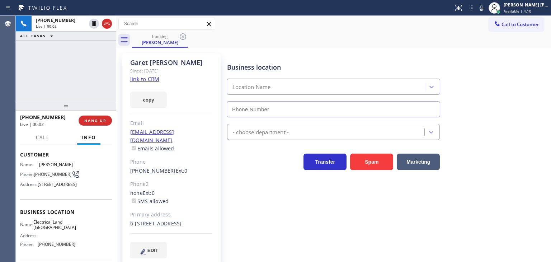
type input "(310) 388-4051"
click at [147, 80] on link "link to CRM" at bounding box center [144, 78] width 29 height 7
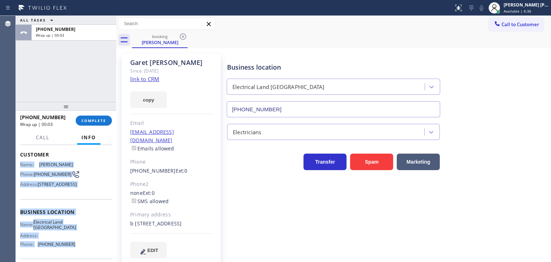
drag, startPoint x: 72, startPoint y: 229, endPoint x: 20, endPoint y: 167, distance: 81.0
click at [20, 167] on div "Context Queue: Primary EL Priority: 1 Customer Name: Garet Magdaleno Phone: (71…" at bounding box center [66, 212] width 92 height 202
copy div "Name: Garet Magdaleno Phone: (714) 926-9781 Address: 25102 Malibu Rd unit b, Ma…"
click at [105, 119] on span "COMPLETE" at bounding box center [93, 120] width 25 height 5
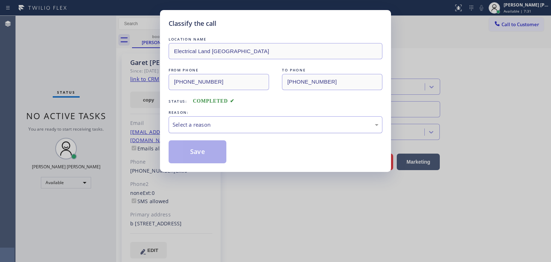
click at [253, 130] on div "Select a reason" at bounding box center [276, 124] width 214 height 17
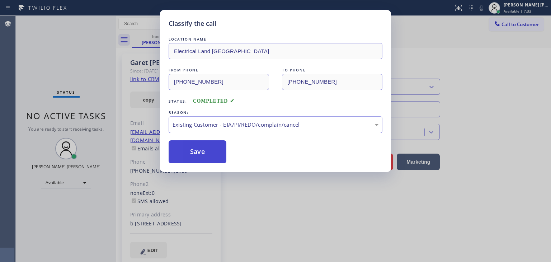
click at [203, 157] on button "Save" at bounding box center [198, 151] width 58 height 23
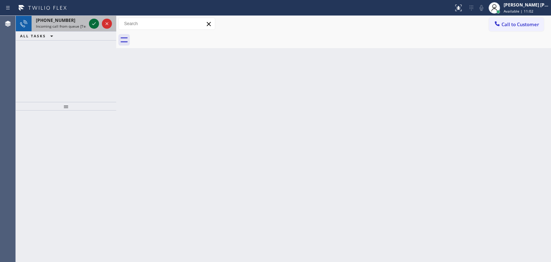
click at [95, 25] on icon at bounding box center [94, 23] width 9 height 9
click at [95, 26] on icon at bounding box center [94, 23] width 9 height 9
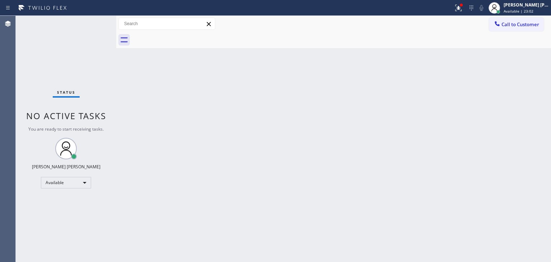
click at [86, 19] on div "Status No active tasks You are ready to start receiving tasks. [PERSON_NAME] [P…" at bounding box center [66, 139] width 100 height 246
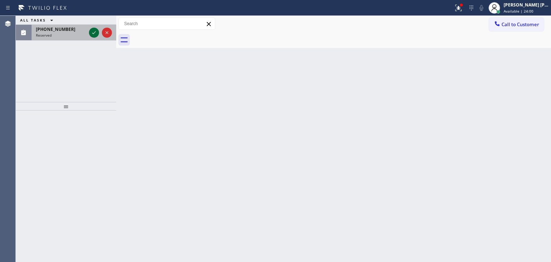
click at [91, 32] on icon at bounding box center [94, 32] width 9 height 9
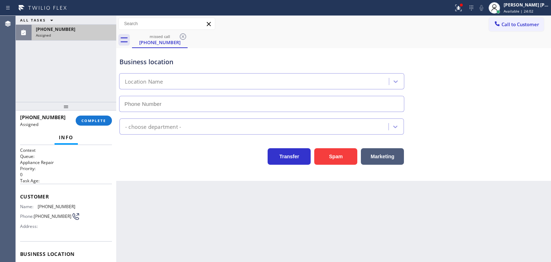
type input "(617) 981-4533"
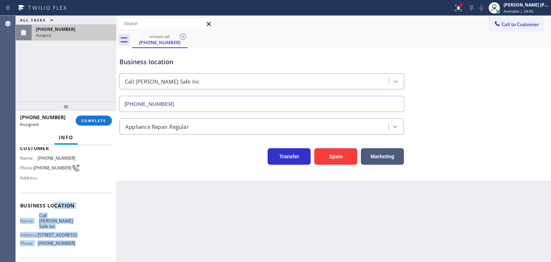
scroll to position [36, 0]
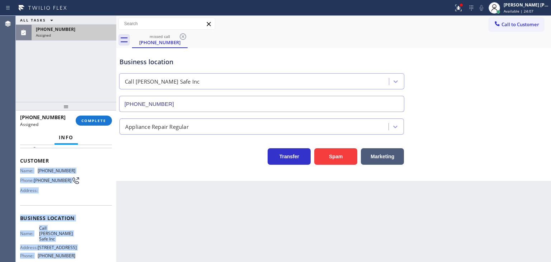
drag, startPoint x: 81, startPoint y: 218, endPoint x: 22, endPoint y: 170, distance: 76.5
click at [22, 170] on div "Context Queue: Appliance Repair Priority: 0 Task Age: Customer Name: (508) 733-…" at bounding box center [66, 218] width 92 height 214
copy div "Name: (508) 733-0195 Phone: (508) 733-0195 Address: Business location Name: Cal…"
click at [96, 115] on button "COMPLETE" at bounding box center [94, 120] width 36 height 10
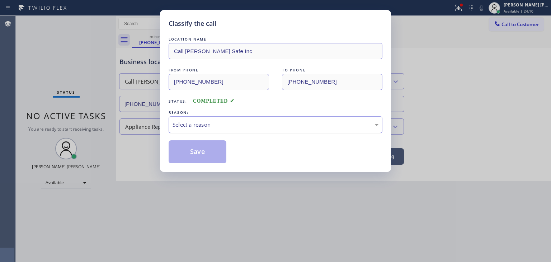
click at [174, 128] on div "Select a reason" at bounding box center [276, 124] width 214 height 17
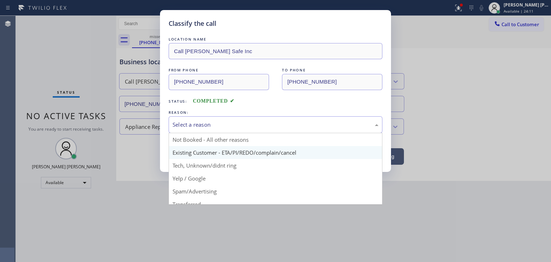
scroll to position [36, 0]
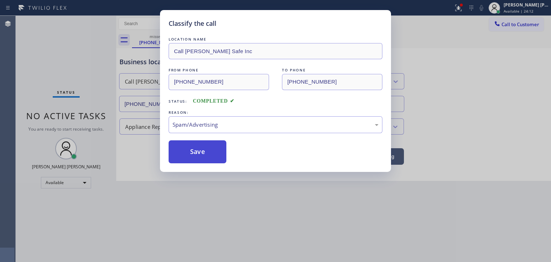
click at [191, 156] on button "Save" at bounding box center [198, 151] width 58 height 23
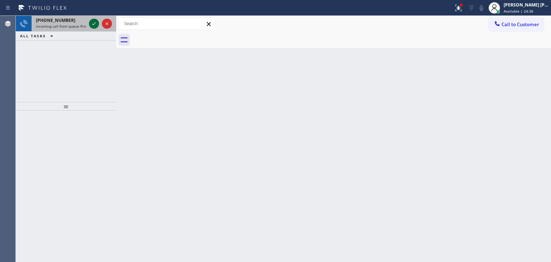
click at [93, 25] on icon at bounding box center [94, 23] width 9 height 9
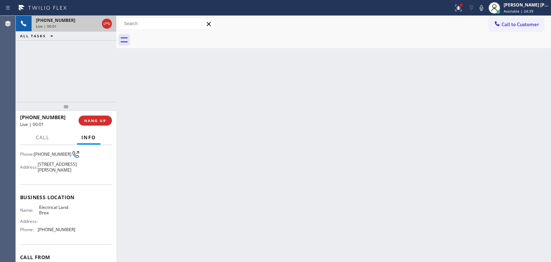
scroll to position [72, 0]
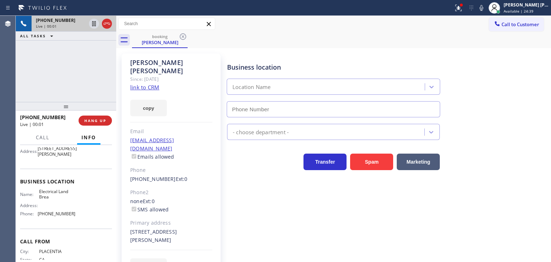
type input "(714) 463-1693"
click at [151, 84] on link "link to CRM" at bounding box center [144, 87] width 29 height 7
click at [486, 7] on icon at bounding box center [481, 8] width 9 height 9
click at [92, 23] on icon at bounding box center [94, 23] width 9 height 9
click at [486, 8] on icon at bounding box center [481, 8] width 9 height 9
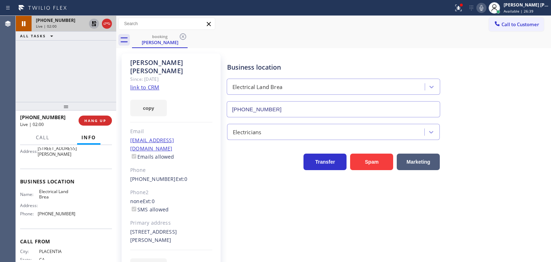
click at [95, 23] on icon at bounding box center [94, 23] width 9 height 9
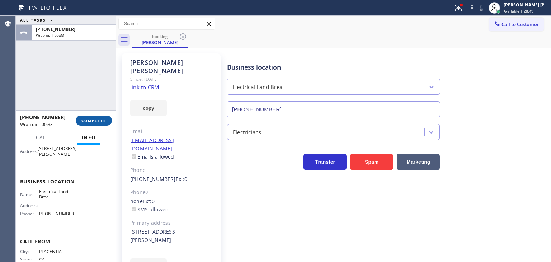
click at [102, 119] on span "COMPLETE" at bounding box center [93, 120] width 25 height 5
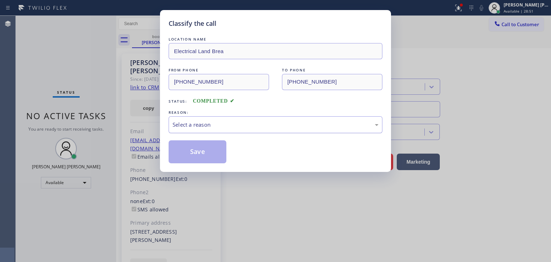
click at [223, 128] on div "Select a reason" at bounding box center [275, 124] width 206 height 8
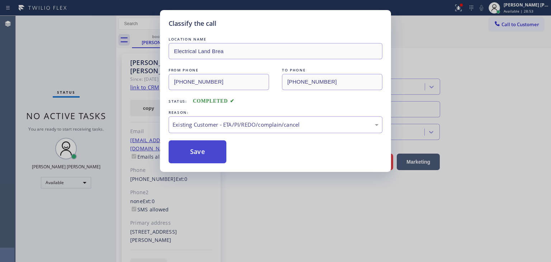
click at [198, 156] on button "Save" at bounding box center [198, 151] width 58 height 23
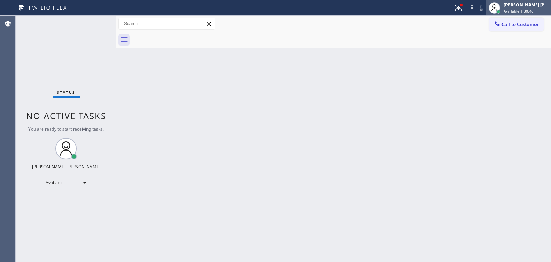
click at [533, 10] on span "Available | 30:46" at bounding box center [518, 11] width 30 height 5
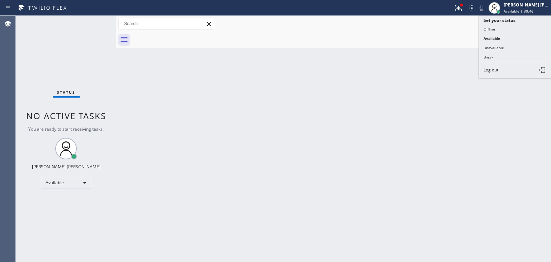
click at [521, 28] on button "Offline" at bounding box center [515, 28] width 72 height 9
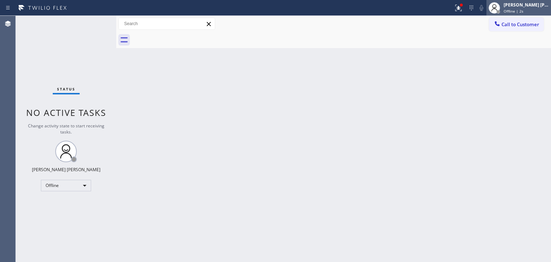
click at [536, 9] on div "Offline | 2s" at bounding box center [525, 11] width 45 height 5
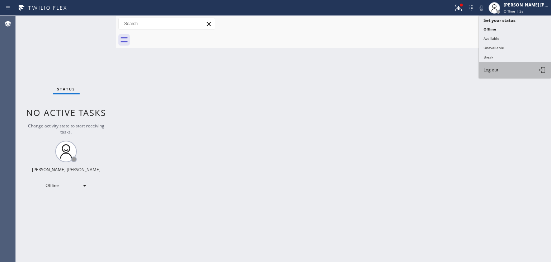
click at [493, 67] on span "Log out" at bounding box center [490, 70] width 15 height 6
